Goal: Check status: Check status

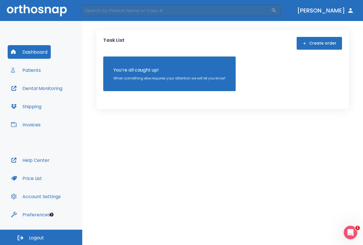
click at [32, 71] on button "Patients" at bounding box center [26, 70] width 37 height 14
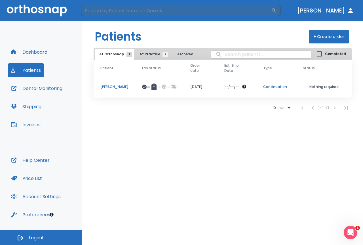
click at [119, 86] on p "[PERSON_NAME]" at bounding box center [114, 86] width 28 height 5
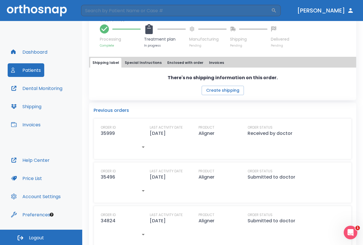
scroll to position [227, 0]
